Goal: Transaction & Acquisition: Purchase product/service

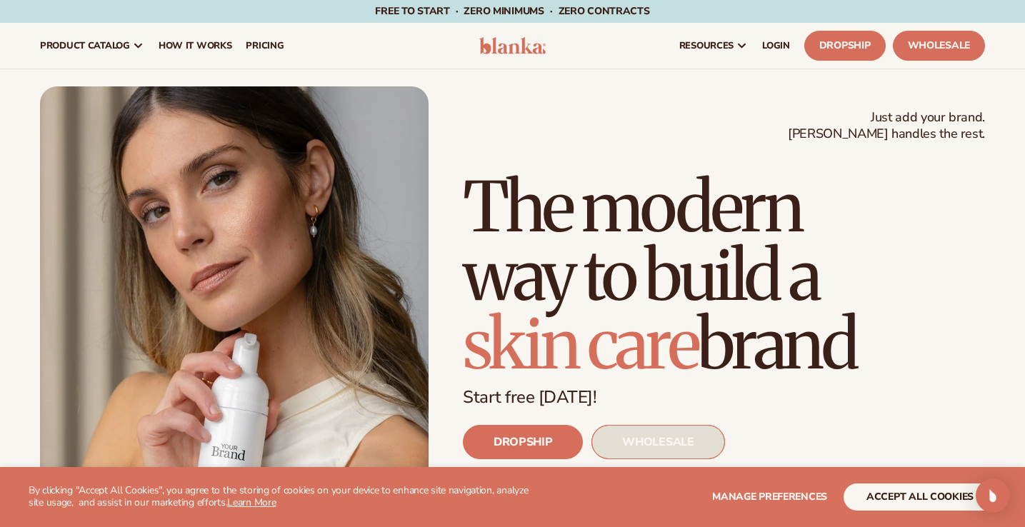
click at [654, 445] on link "WHOLESALE" at bounding box center [658, 442] width 133 height 34
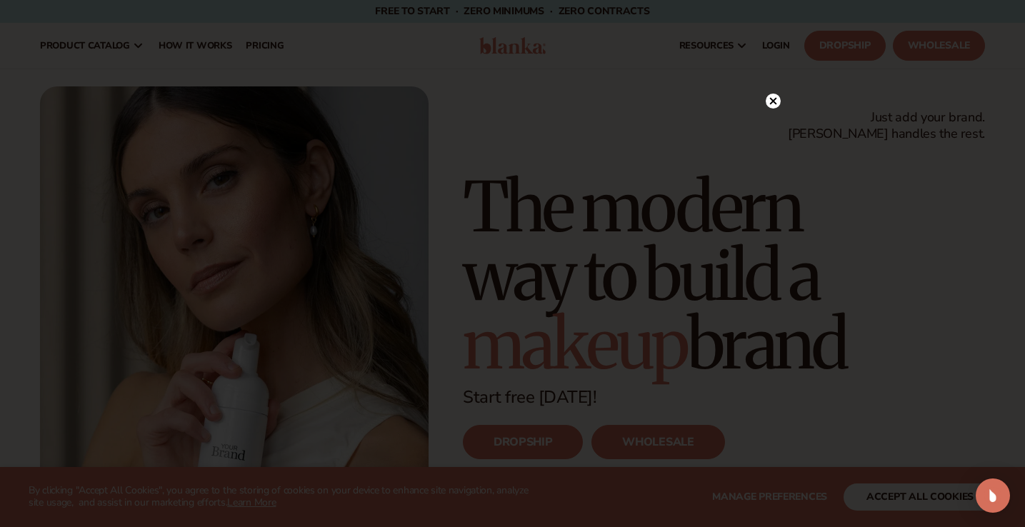
click at [774, 98] on circle at bounding box center [773, 101] width 15 height 15
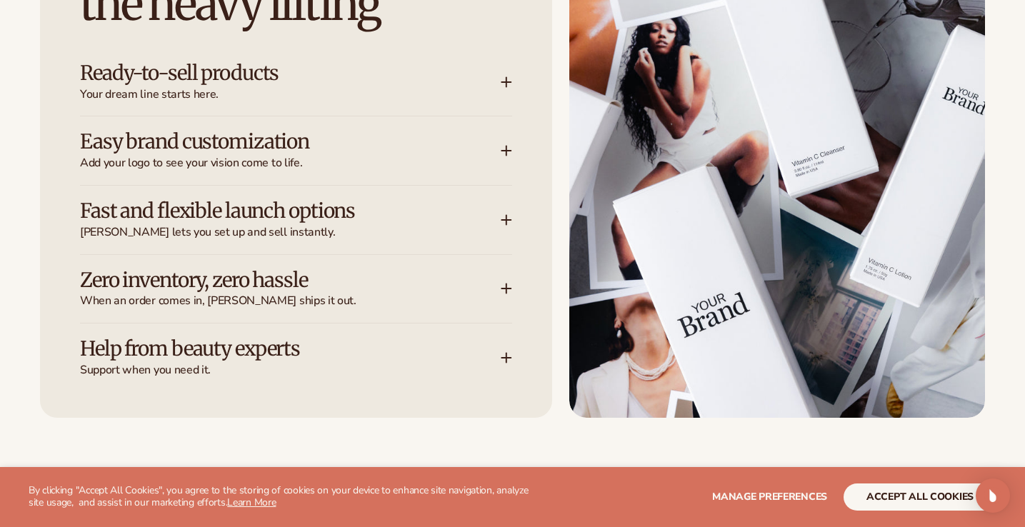
scroll to position [2192, 0]
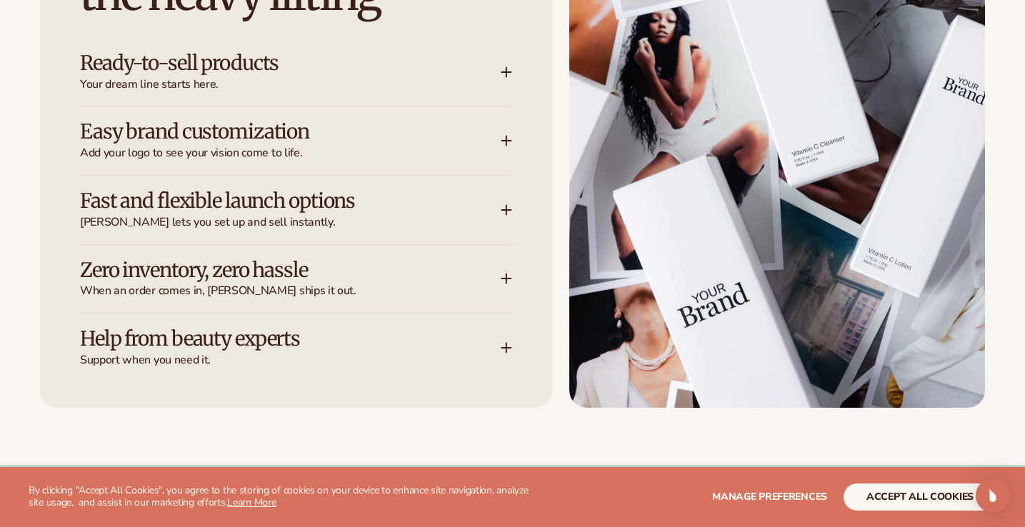
click at [507, 56] on div "Ready-to-sell products Your dream line starts here." at bounding box center [296, 72] width 432 height 69
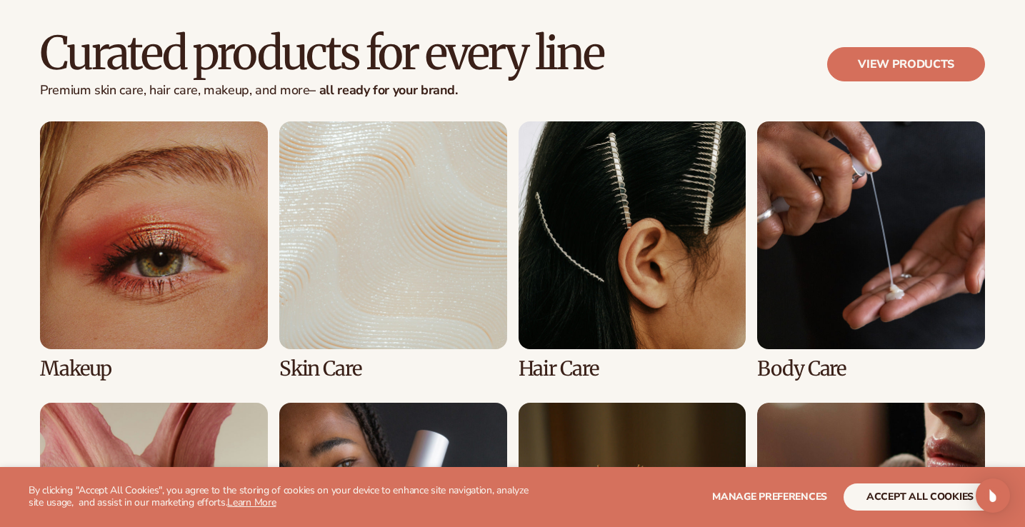
scroll to position [3030, 0]
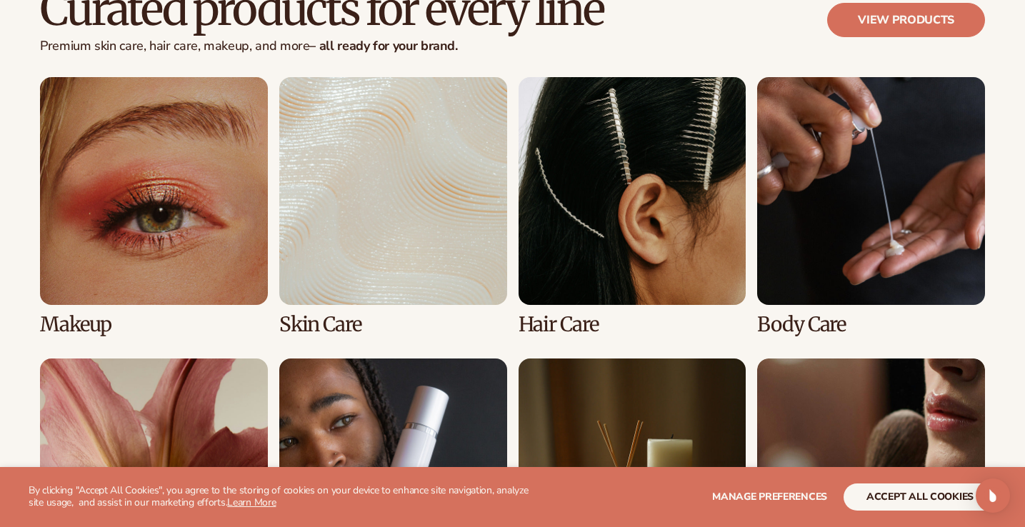
click at [364, 197] on link "2 / 8" at bounding box center [393, 206] width 228 height 259
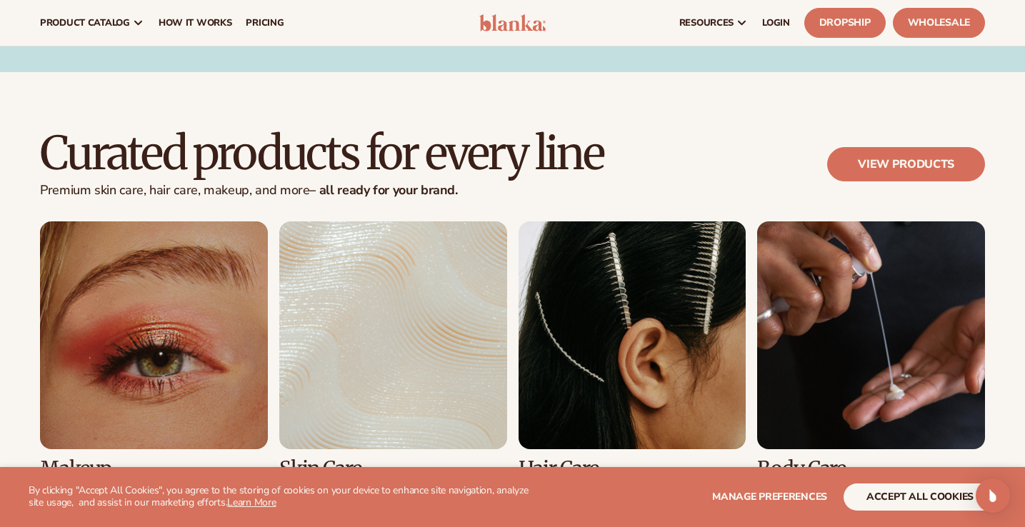
scroll to position [2885, 0]
click at [354, 317] on link "2 / 8" at bounding box center [393, 351] width 228 height 259
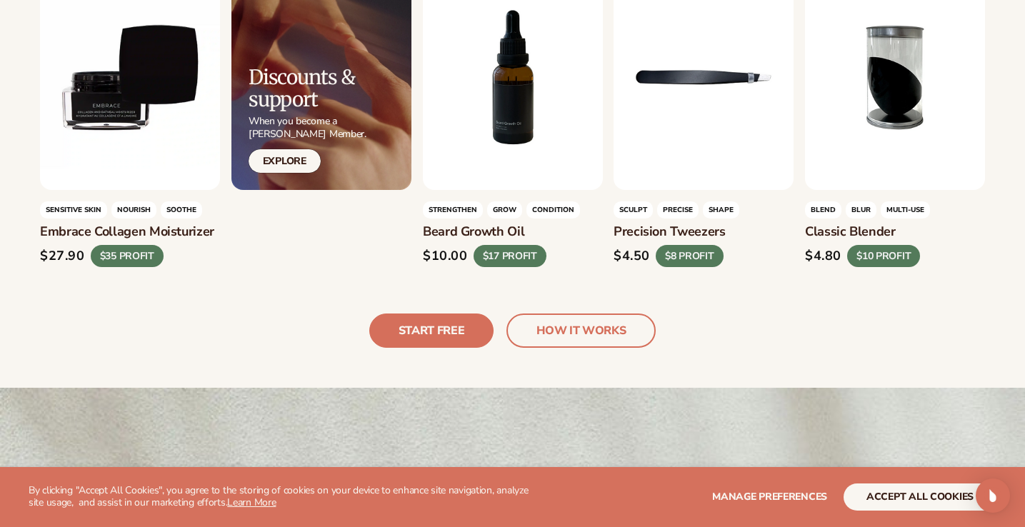
scroll to position [3269, 0]
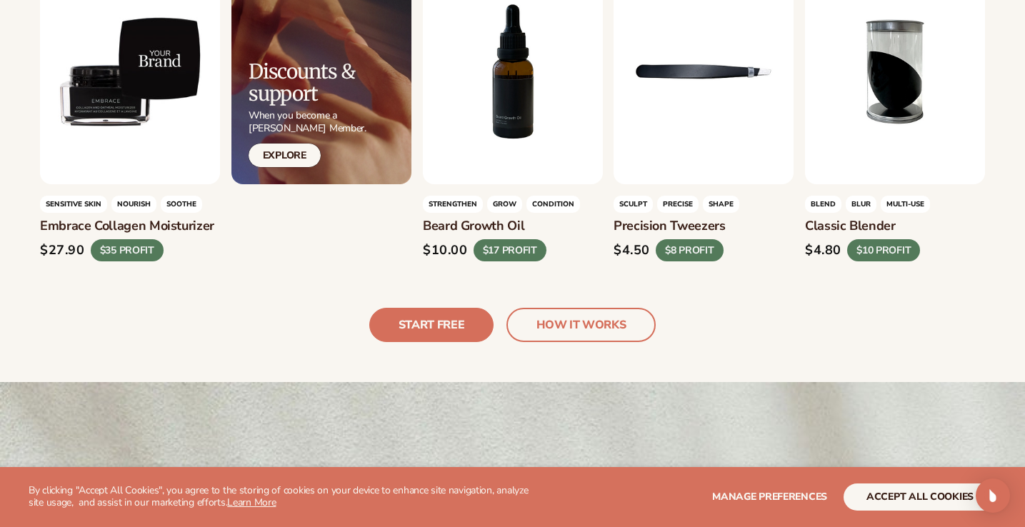
click at [201, 219] on h3 "Embrace collagen moisturizer" at bounding box center [130, 227] width 180 height 16
click at [74, 243] on div "$27.90" at bounding box center [62, 251] width 45 height 16
click at [74, 219] on h3 "Embrace collagen moisturizer" at bounding box center [130, 227] width 180 height 16
click at [124, 166] on div "LEARN MORE" at bounding box center [130, 71] width 180 height 225
click at [124, 240] on div "$35 PROFIT" at bounding box center [127, 251] width 73 height 22
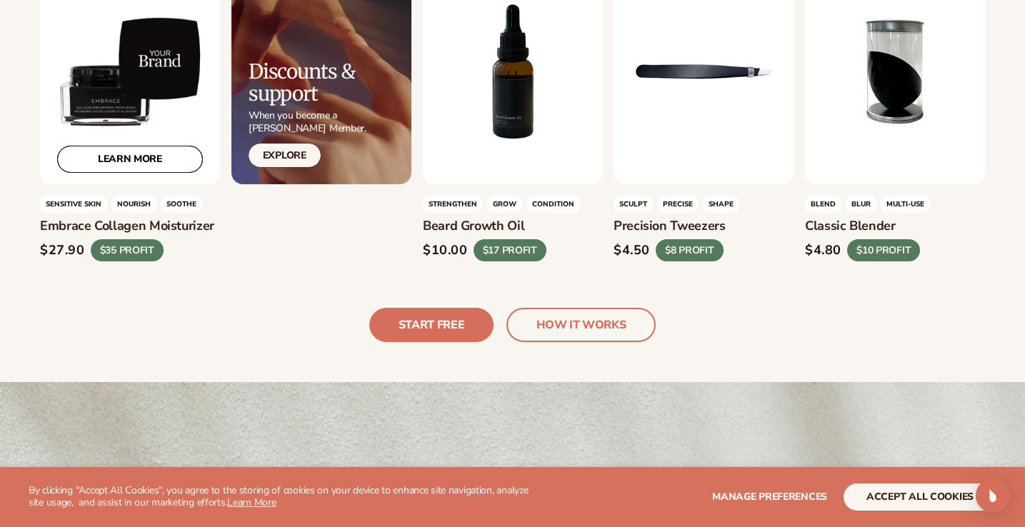
click at [126, 148] on link "LEARN MORE" at bounding box center [130, 159] width 146 height 27
